Goal: Find specific page/section: Find specific page/section

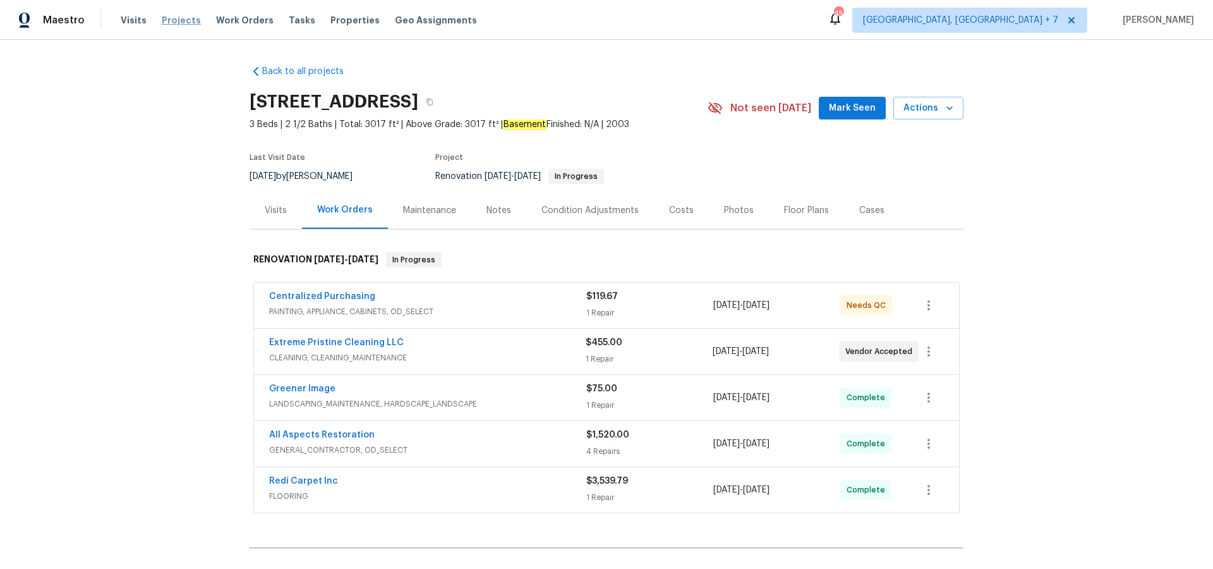
click at [175, 23] on span "Projects" at bounding box center [181, 20] width 39 height 13
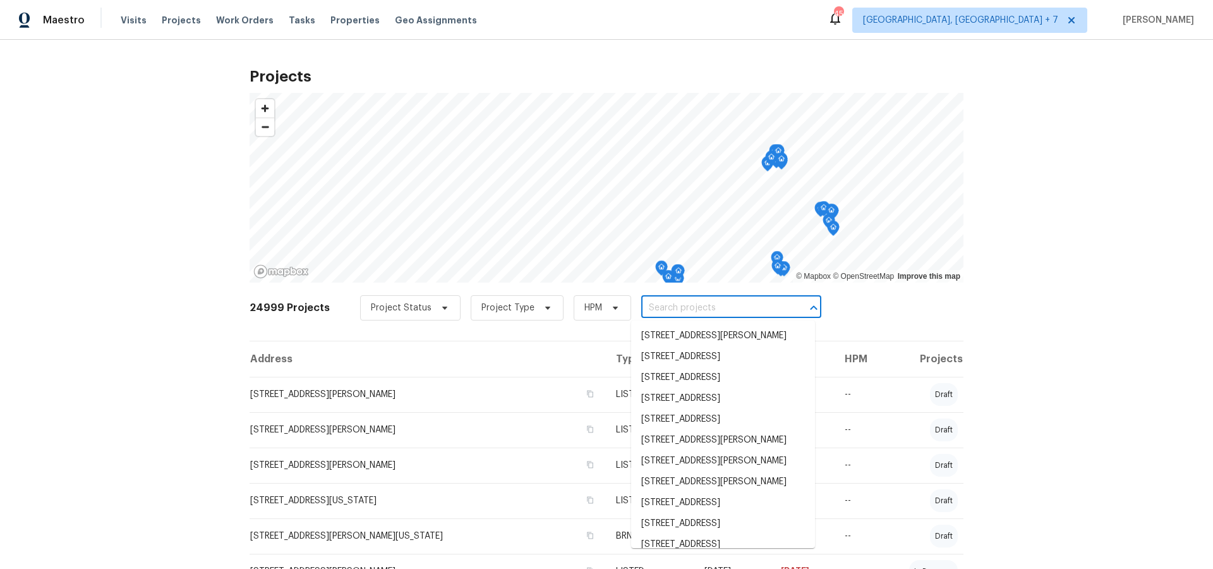
click at [683, 313] on input "text" at bounding box center [713, 308] width 145 height 20
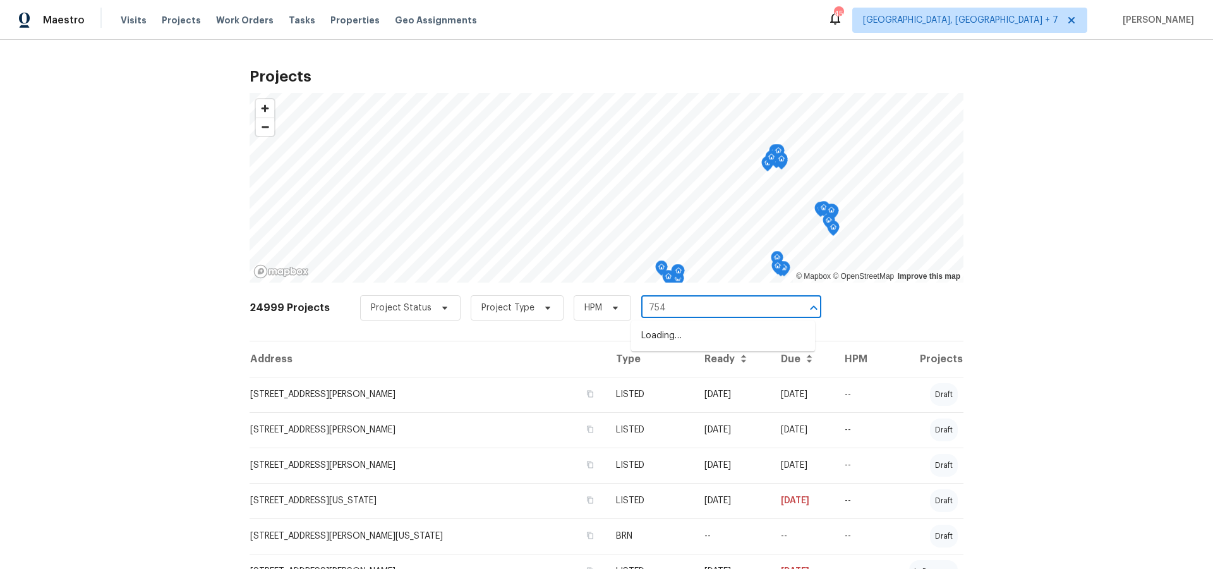
type input "754 e"
click at [710, 336] on li "[STREET_ADDRESS]" at bounding box center [723, 335] width 184 height 21
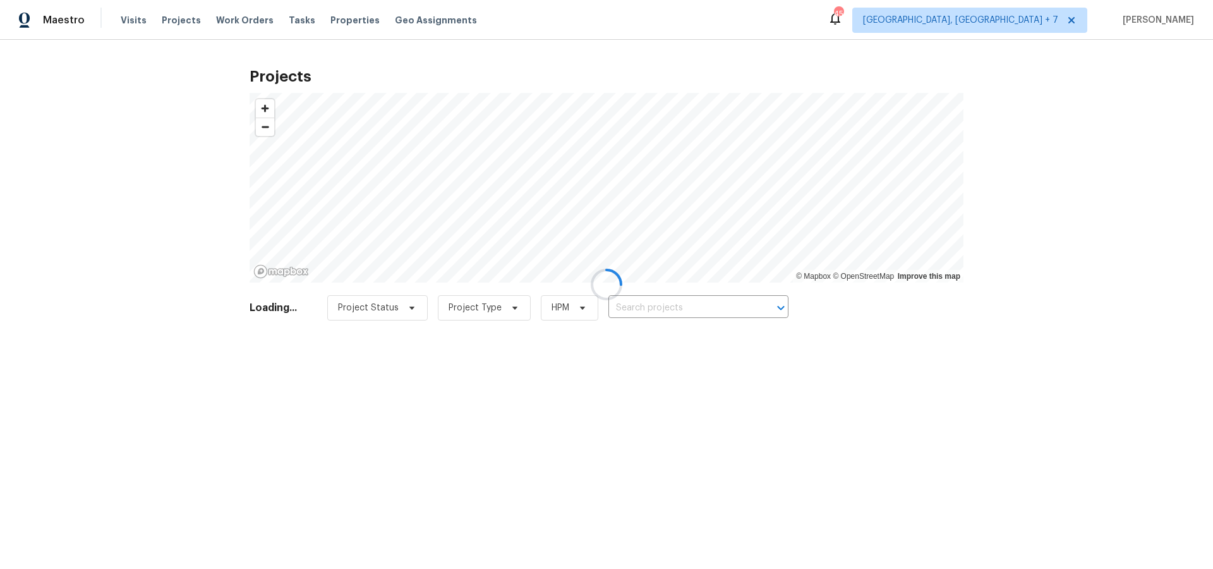
type input "[STREET_ADDRESS]"
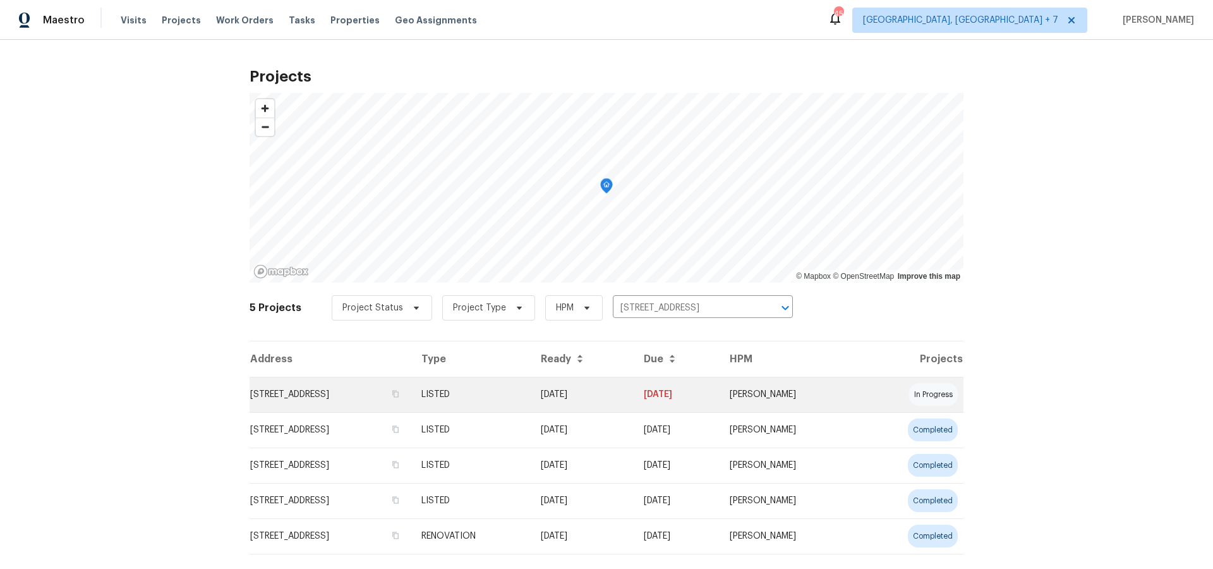
click at [312, 392] on td "[STREET_ADDRESS]" at bounding box center [331, 394] width 162 height 35
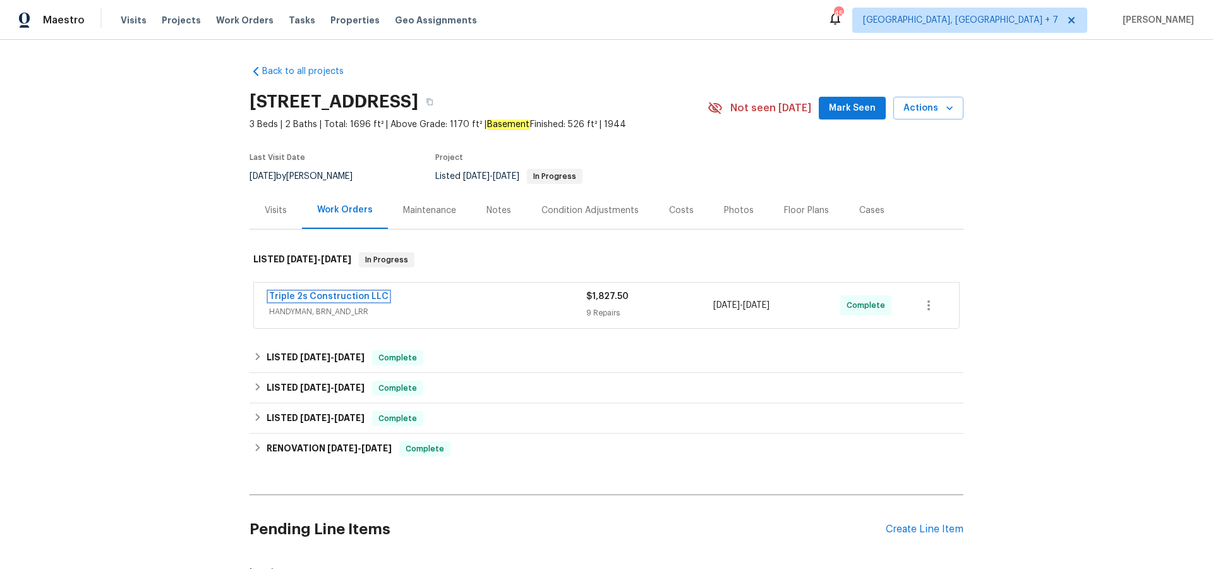
click at [317, 291] on span "Triple 2s Construction LLC" at bounding box center [328, 296] width 119 height 13
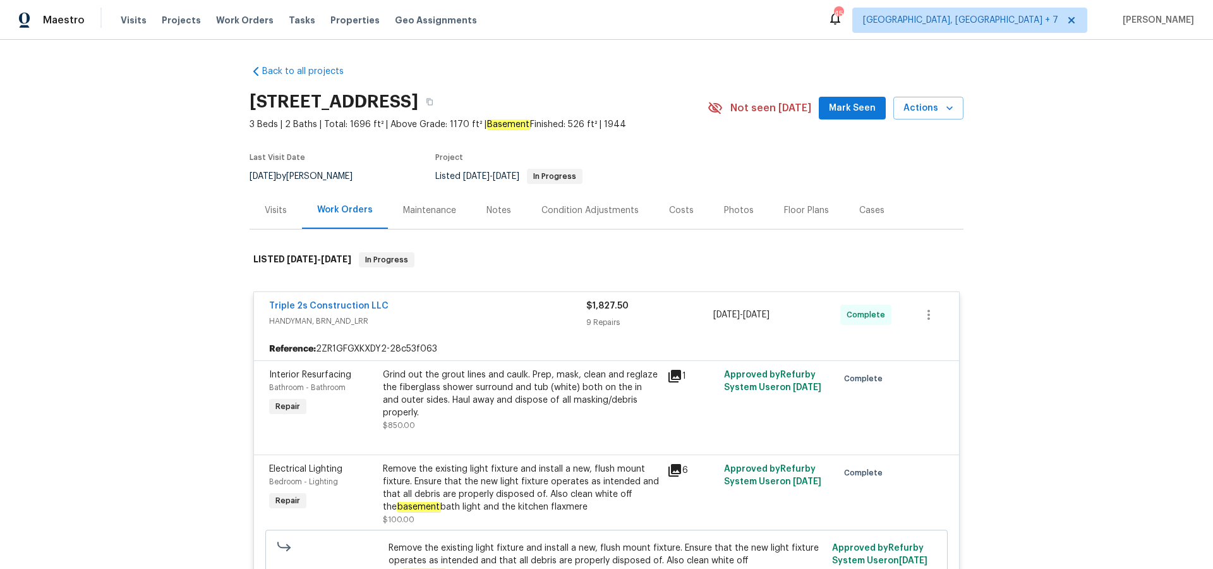
click at [677, 378] on icon at bounding box center [675, 376] width 13 height 13
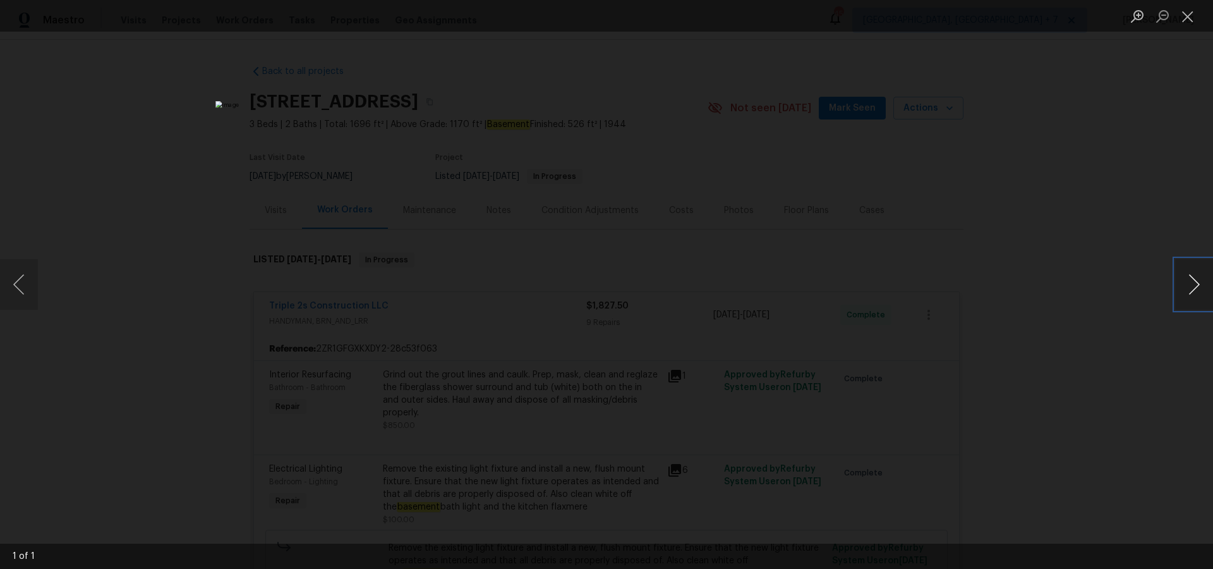
click at [1192, 292] on button "Next image" at bounding box center [1194, 284] width 38 height 51
click at [1194, 19] on button "Close lightbox" at bounding box center [1187, 16] width 25 height 22
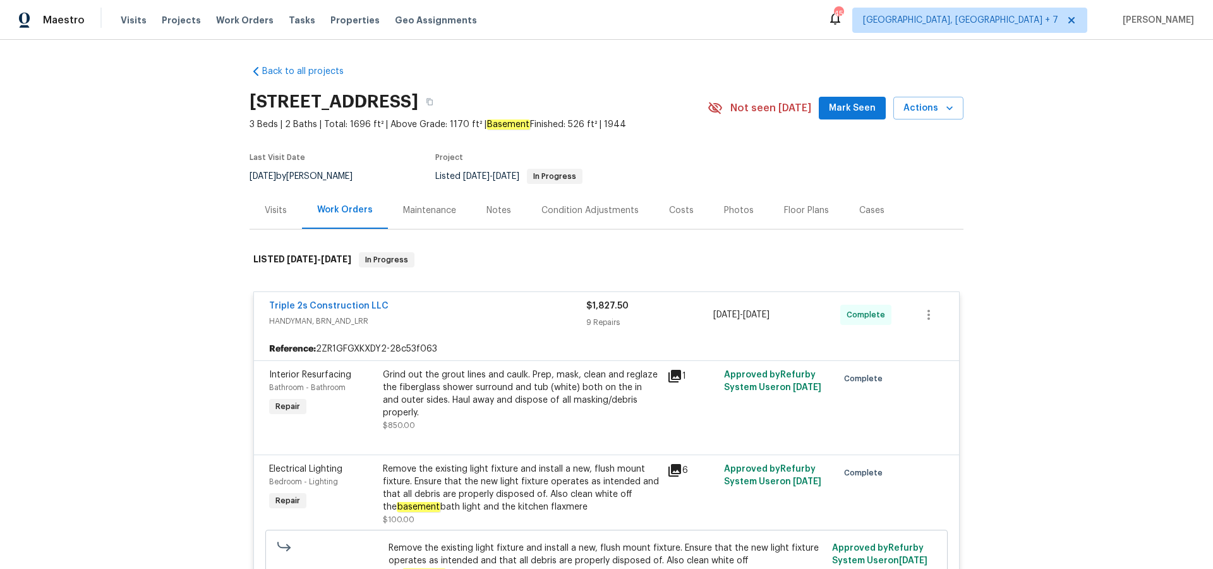
click at [674, 464] on icon at bounding box center [675, 470] width 13 height 13
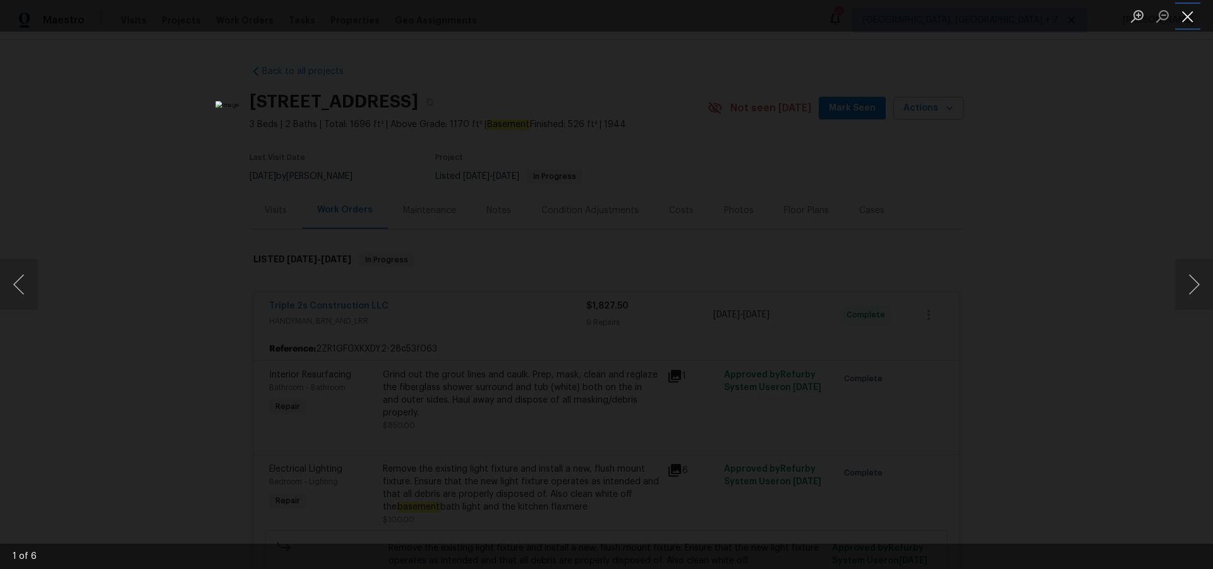
click at [1187, 22] on button "Close lightbox" at bounding box center [1187, 16] width 25 height 22
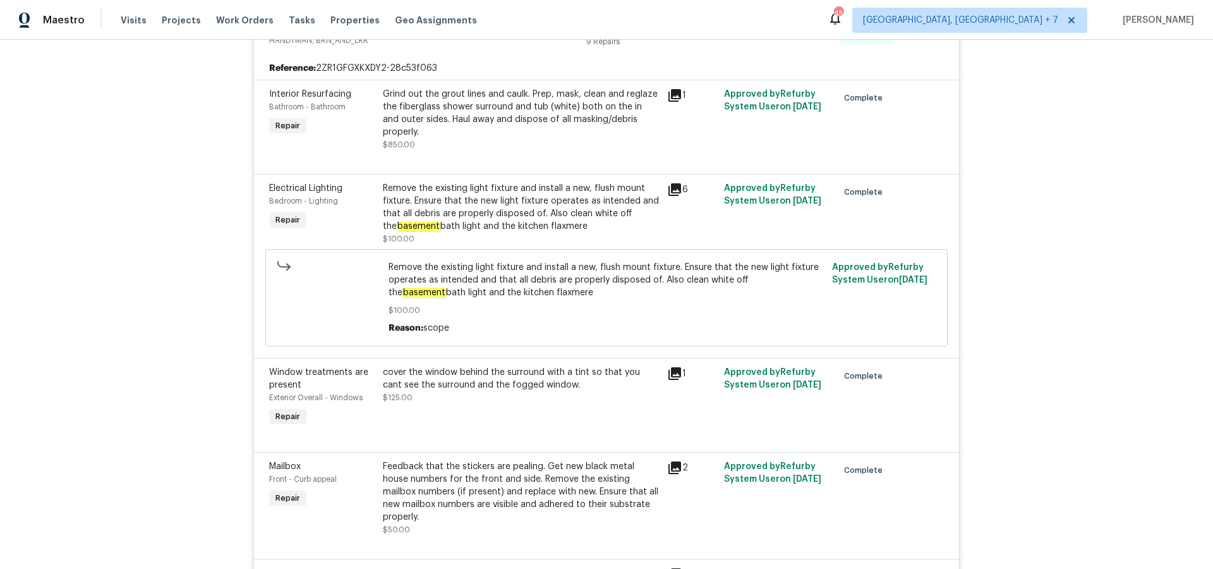
scroll to position [283, 0]
click at [673, 363] on icon at bounding box center [674, 370] width 15 height 15
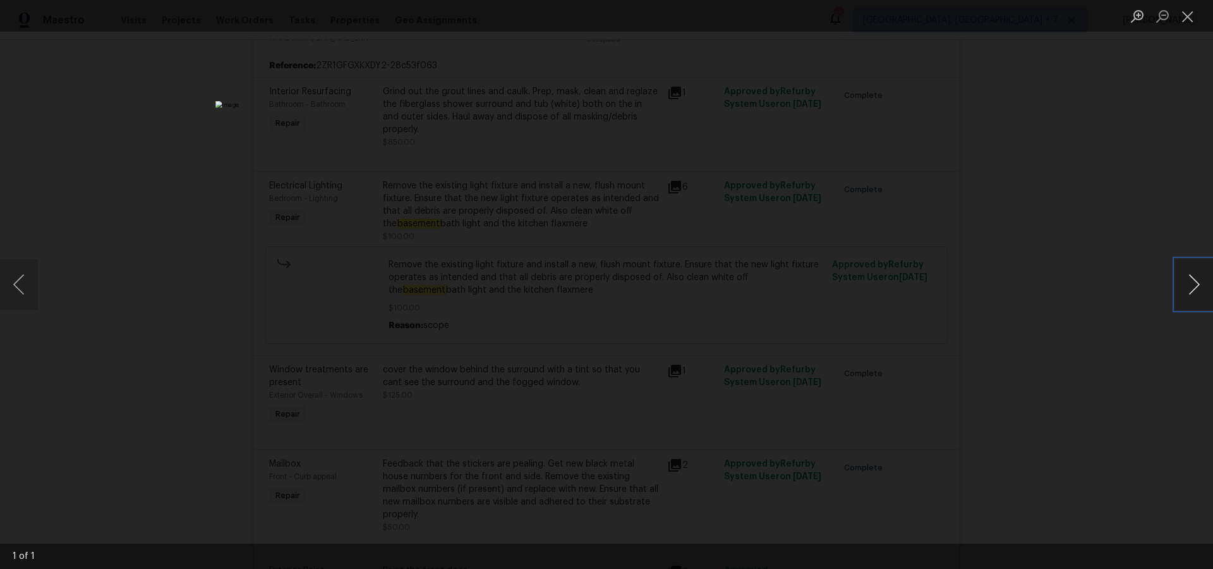
click at [1189, 278] on button "Next image" at bounding box center [1194, 284] width 38 height 51
click at [1186, 21] on button "Close lightbox" at bounding box center [1187, 16] width 25 height 22
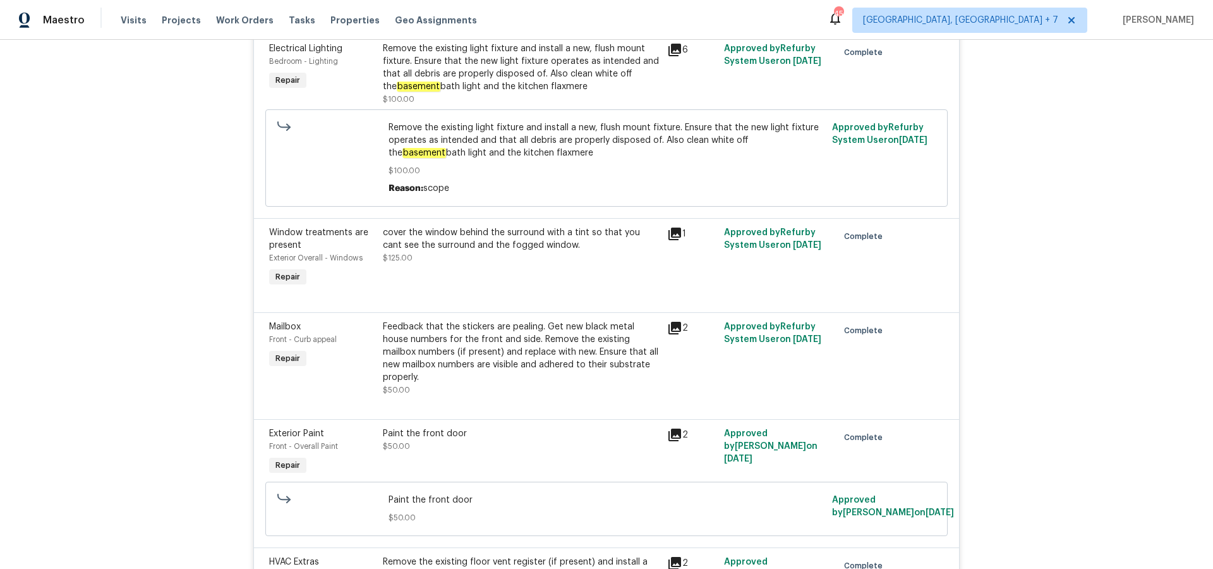
scroll to position [422, 0]
click at [669, 320] on icon at bounding box center [675, 326] width 13 height 13
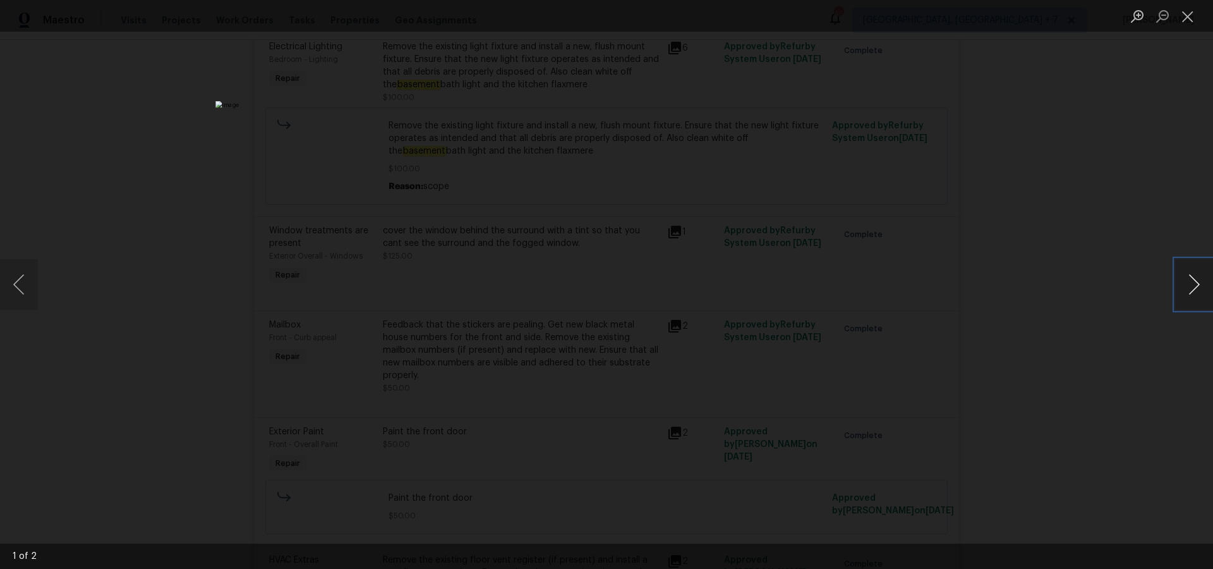
click at [1191, 281] on button "Next image" at bounding box center [1194, 284] width 38 height 51
click at [1188, 21] on button "Close lightbox" at bounding box center [1187, 16] width 25 height 22
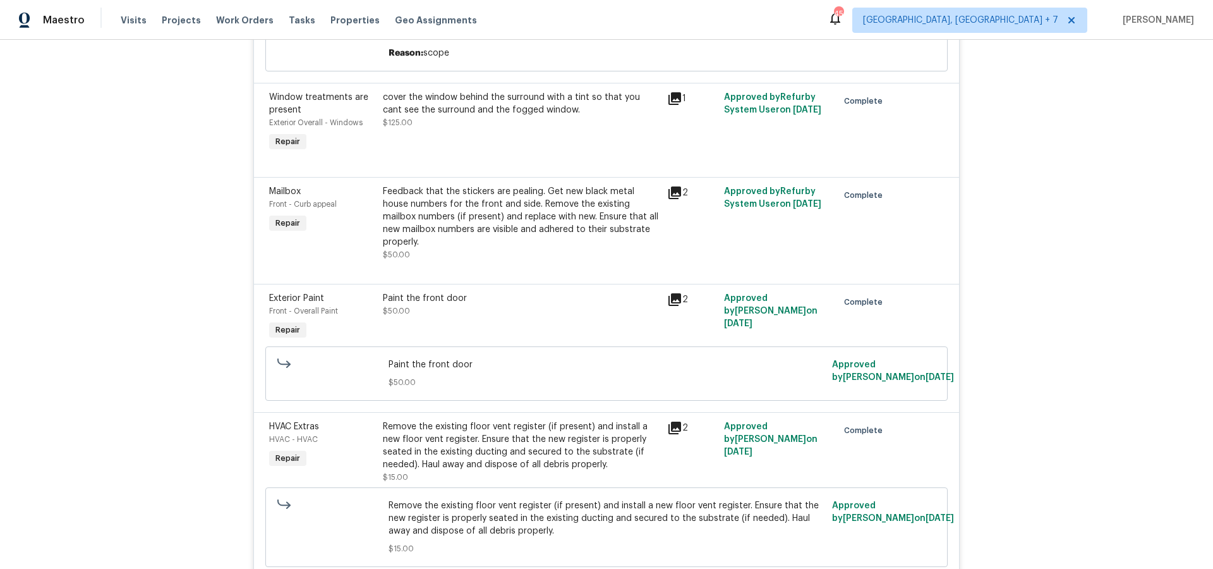
scroll to position [556, 0]
click at [674, 421] on icon at bounding box center [675, 427] width 13 height 13
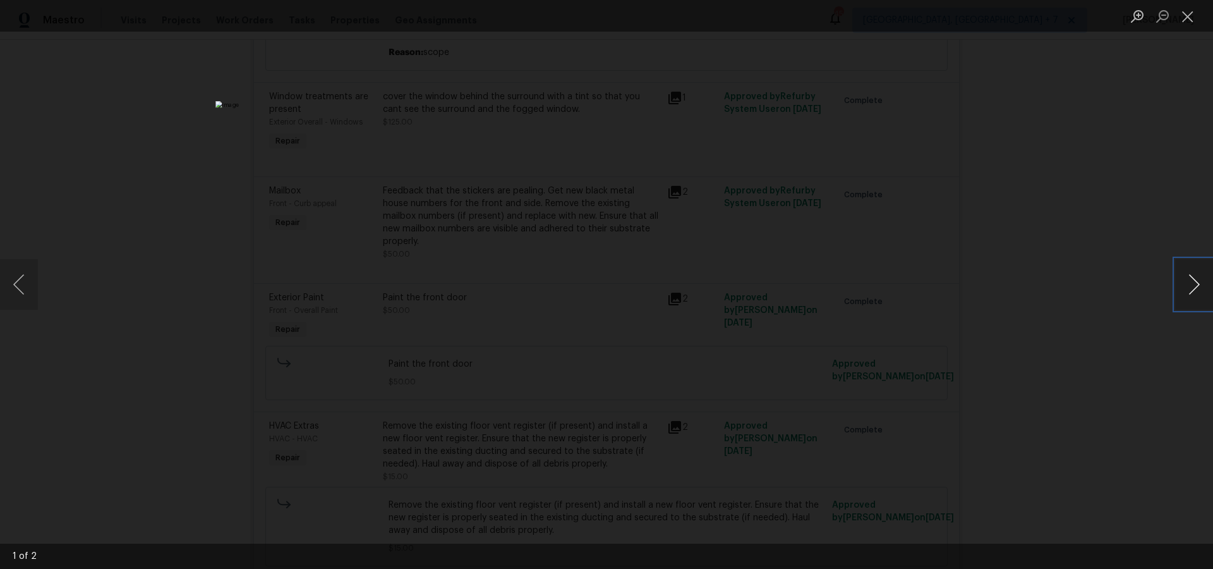
click at [1195, 289] on button "Next image" at bounding box center [1194, 284] width 38 height 51
click at [1194, 16] on button "Close lightbox" at bounding box center [1187, 16] width 25 height 22
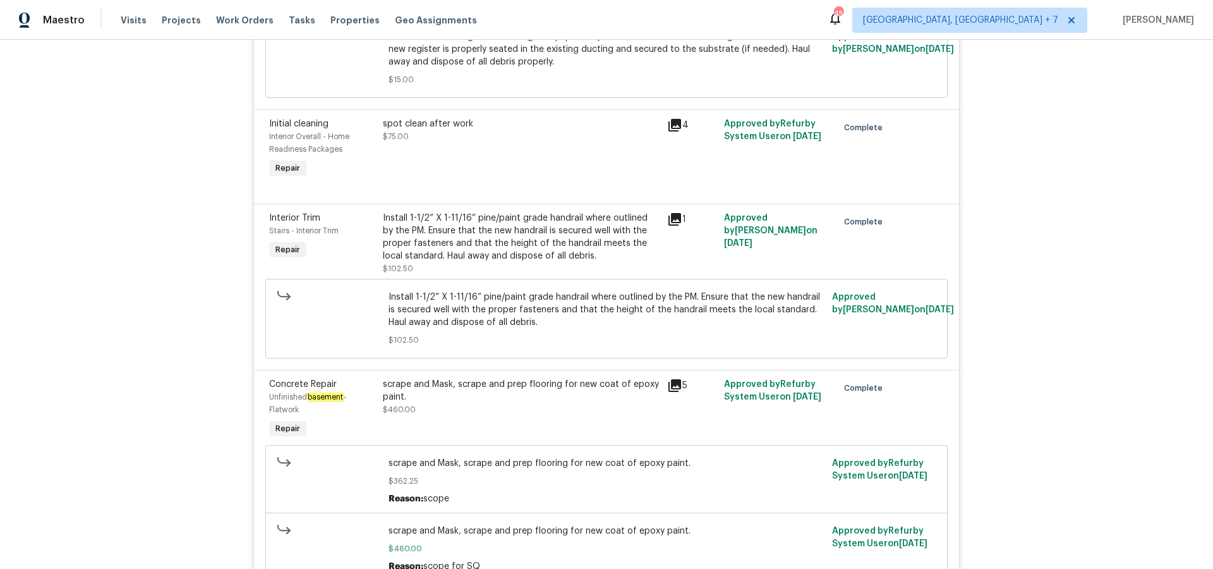
scroll to position [1027, 0]
click at [675, 375] on icon at bounding box center [674, 382] width 15 height 15
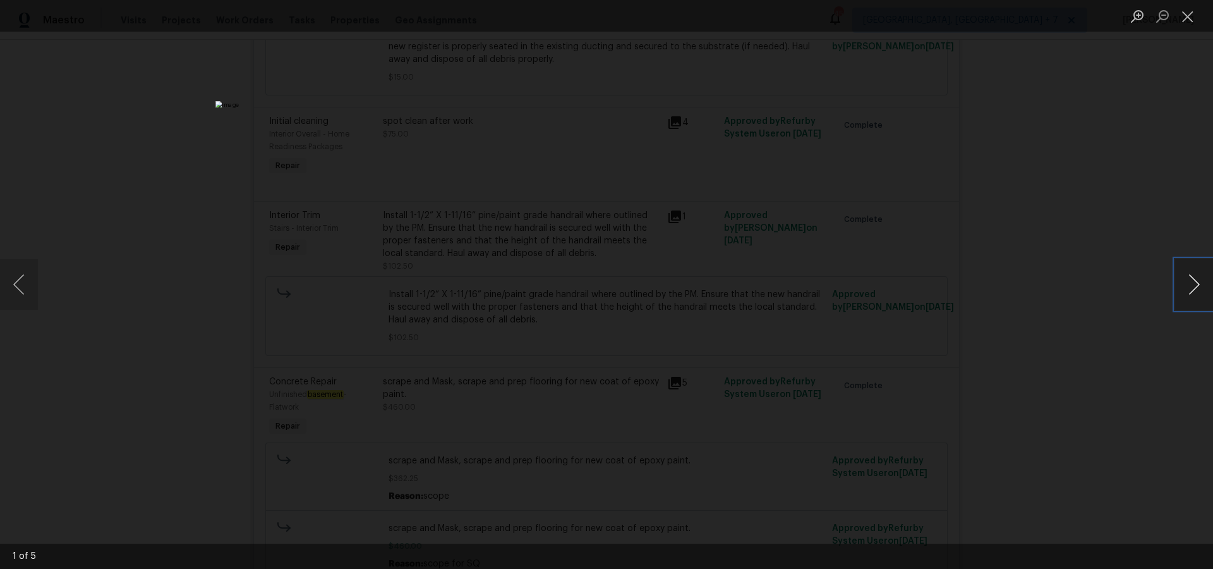
click at [1182, 294] on button "Next image" at bounding box center [1194, 284] width 38 height 51
drag, startPoint x: 1187, startPoint y: 18, endPoint x: 1177, endPoint y: 42, distance: 26.1
click at [1187, 18] on button "Close lightbox" at bounding box center [1187, 16] width 25 height 22
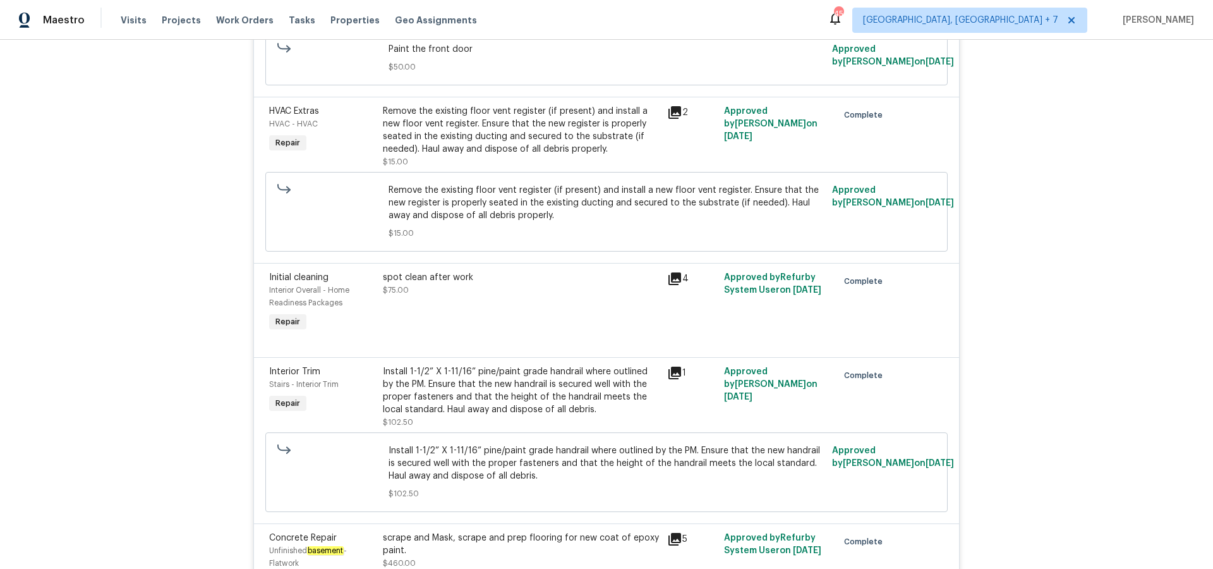
scroll to position [836, 0]
